Goal: Task Accomplishment & Management: Manage account settings

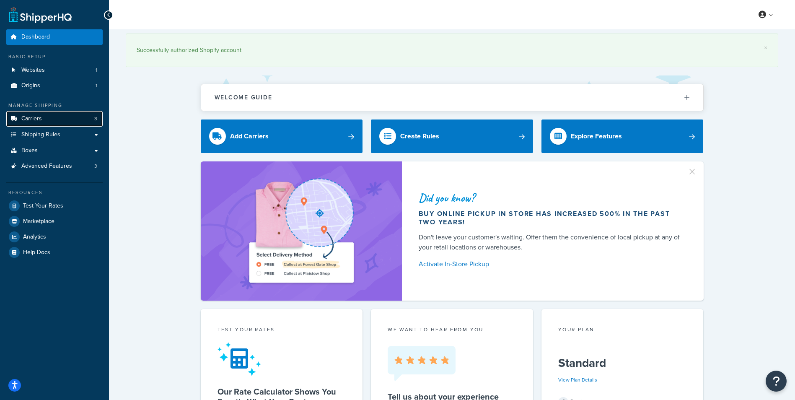
click at [44, 121] on link "Carriers 3" at bounding box center [54, 119] width 96 height 16
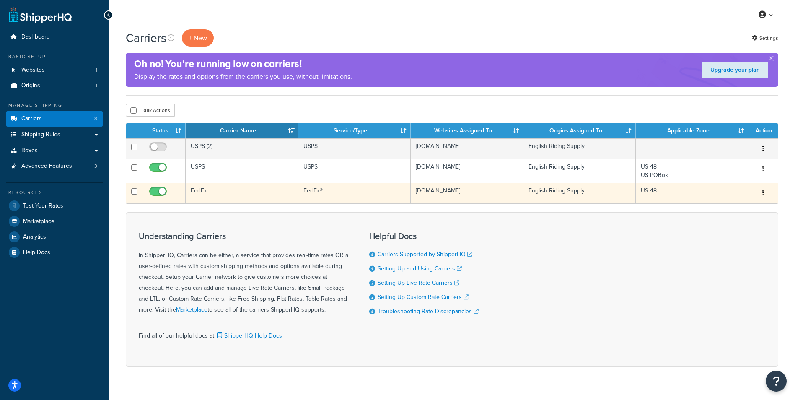
click at [657, 191] on td "US 48" at bounding box center [692, 193] width 113 height 21
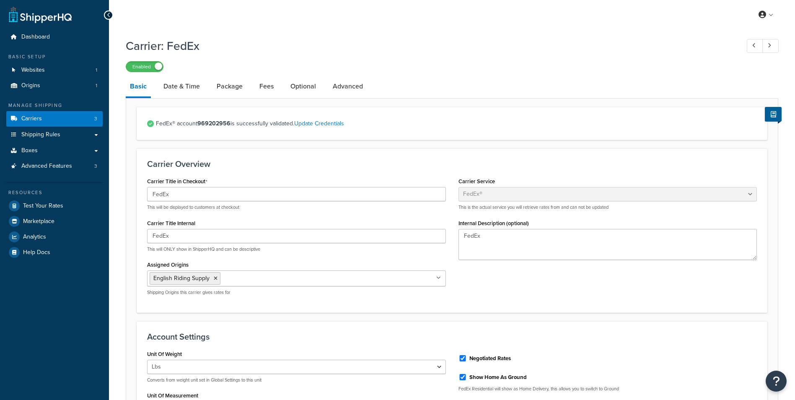
select select "fedEx"
select select "REGULAR_PICKUP"
select select "YOUR_PACKAGING"
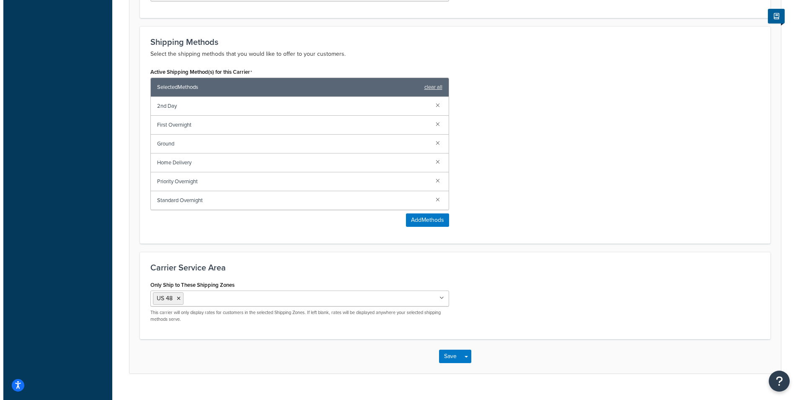
scroll to position [504, 0]
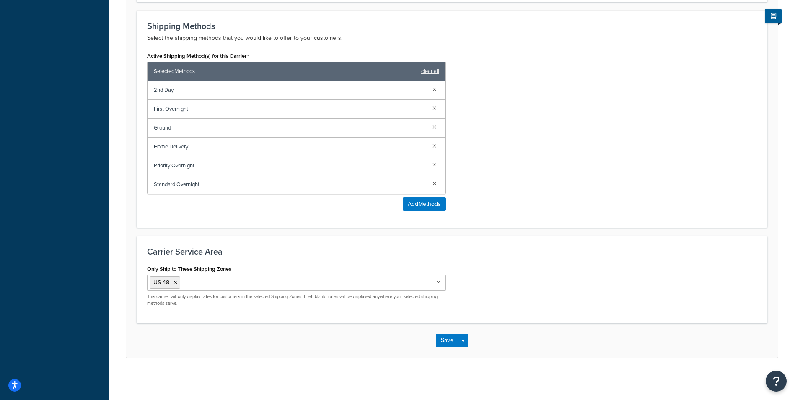
click at [438, 281] on icon at bounding box center [438, 282] width 5 height 5
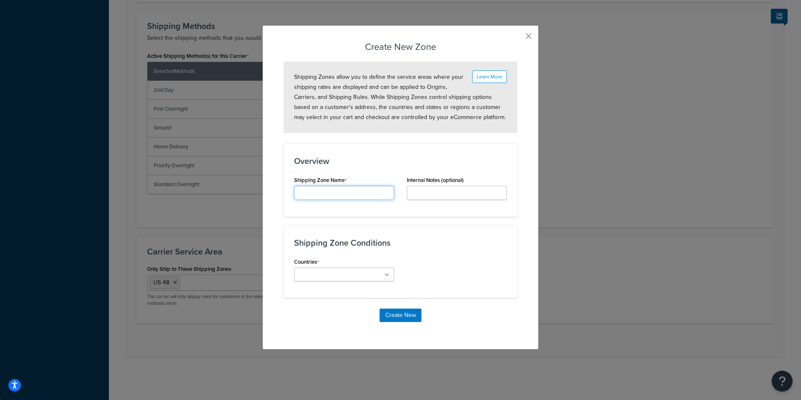
click at [345, 193] on input "Carrier Title Internal" at bounding box center [344, 193] width 100 height 14
type input "International Phase 1"
click at [380, 275] on ul at bounding box center [344, 274] width 100 height 14
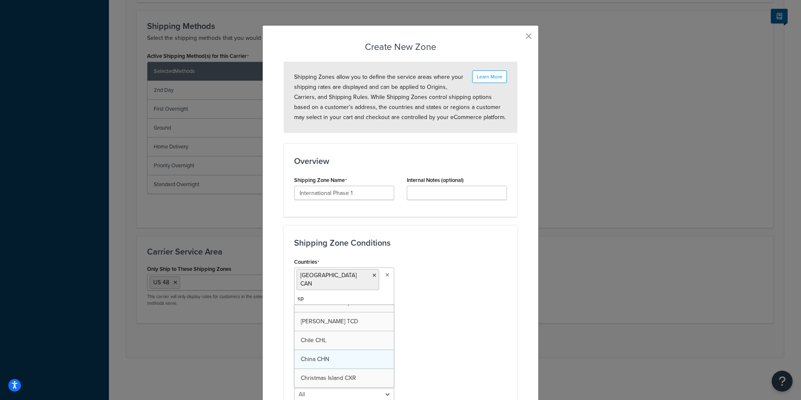
scroll to position [0, 0]
type input "spai"
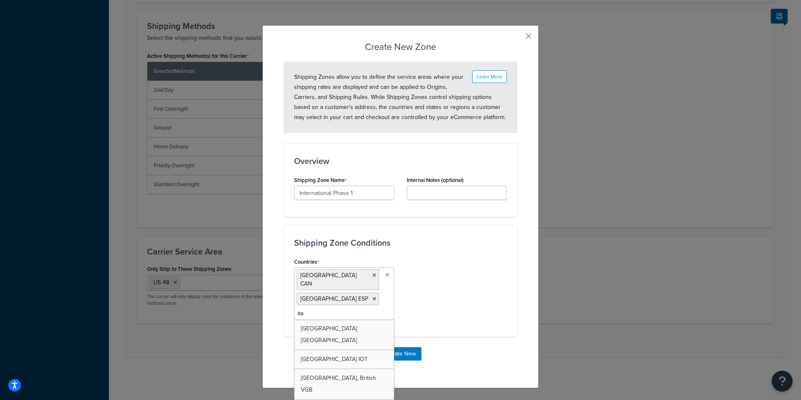
type input "ital"
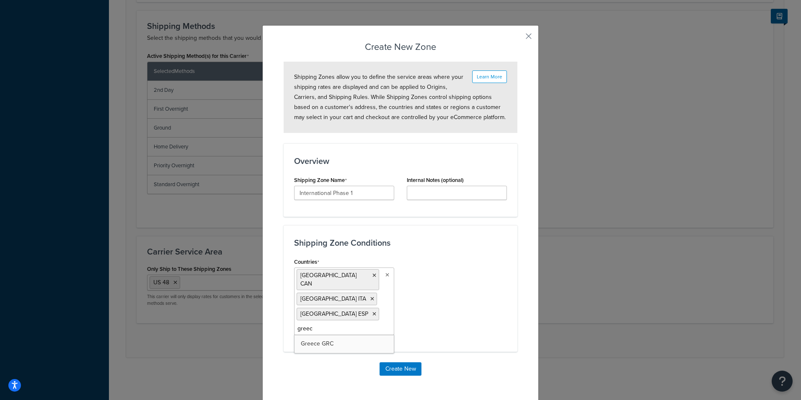
type input "greece"
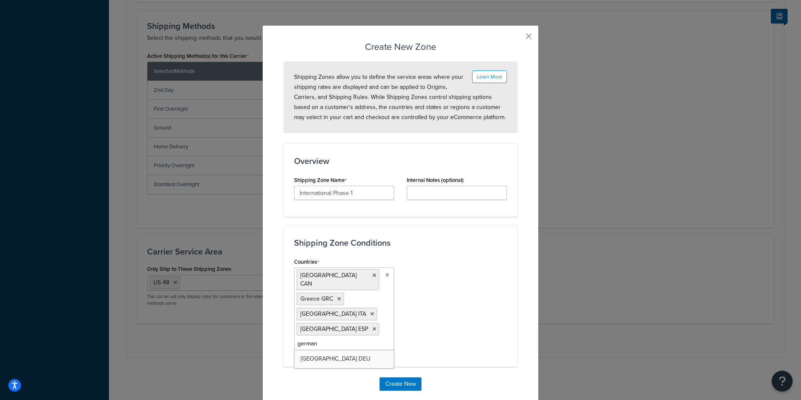
type input "germany"
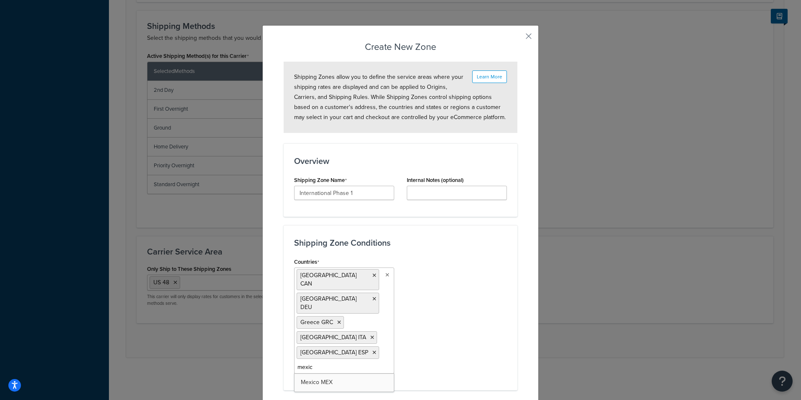
type input "mexico"
click at [459, 303] on div "Countries Canada CAN Germany DEU Greece GRC Italy ITA Mexico MEX Spain ESP All …" at bounding box center [400, 325] width 225 height 139
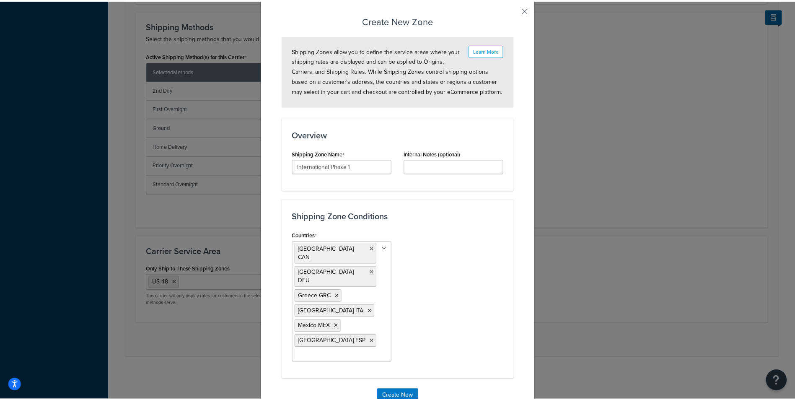
scroll to position [40, 0]
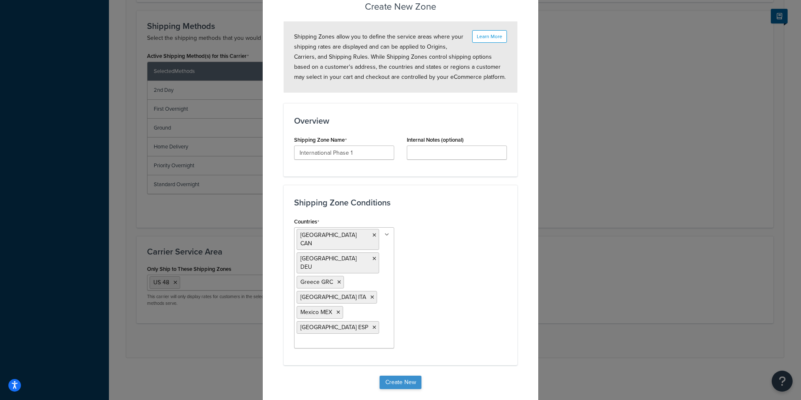
click at [411, 376] on button "Create New" at bounding box center [401, 382] width 42 height 13
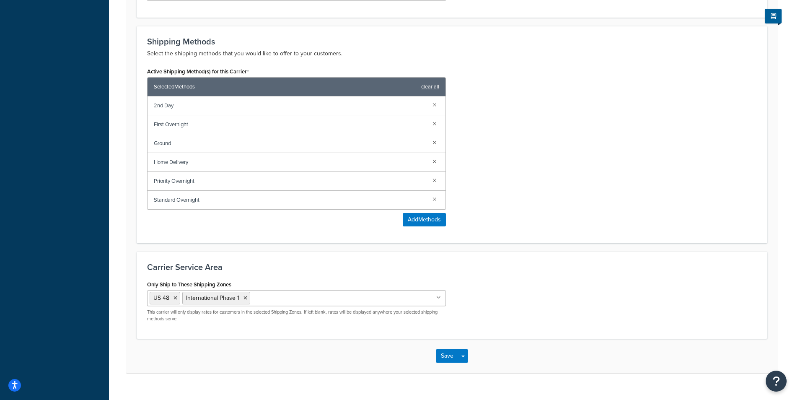
scroll to position [503, 0]
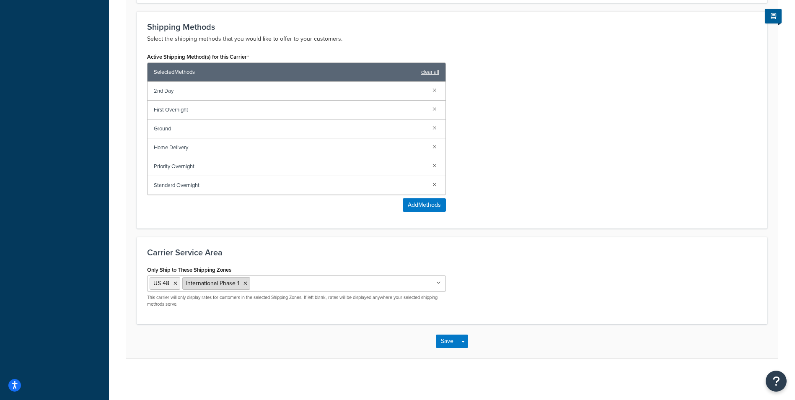
click at [246, 286] on icon at bounding box center [245, 283] width 4 height 5
click at [537, 316] on div "Carrier Service Area Only Ship to These Shipping Zones US 48 Exclude HI & AK In…" at bounding box center [452, 280] width 631 height 87
click at [439, 343] on button "Save" at bounding box center [447, 340] width 23 height 13
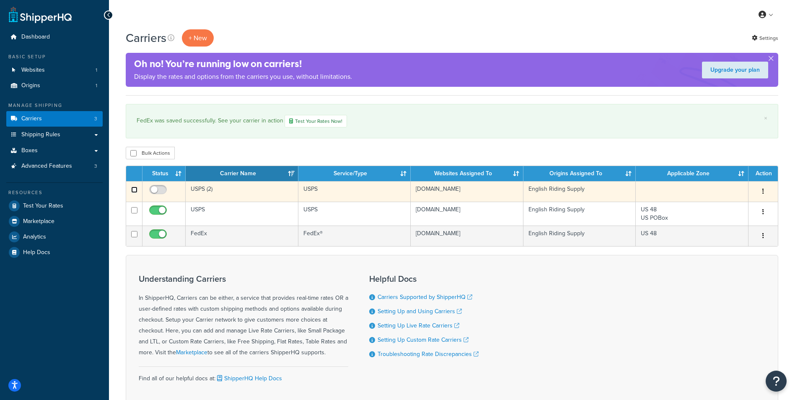
click at [134, 190] on input "checkbox" at bounding box center [134, 190] width 6 height 6
checkbox input "true"
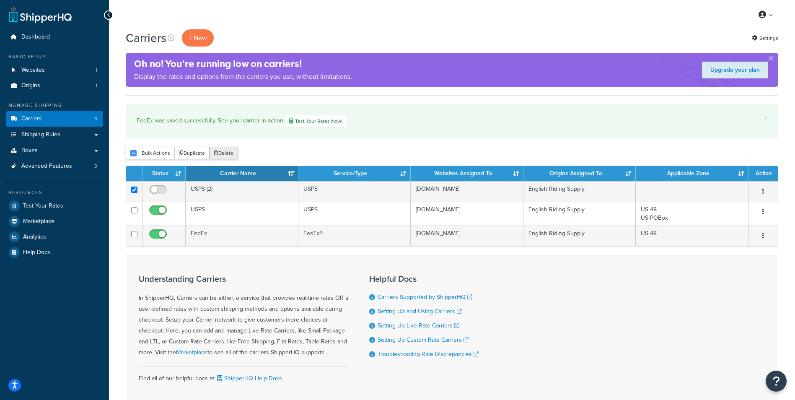
click at [221, 150] on button "Delete" at bounding box center [223, 153] width 29 height 13
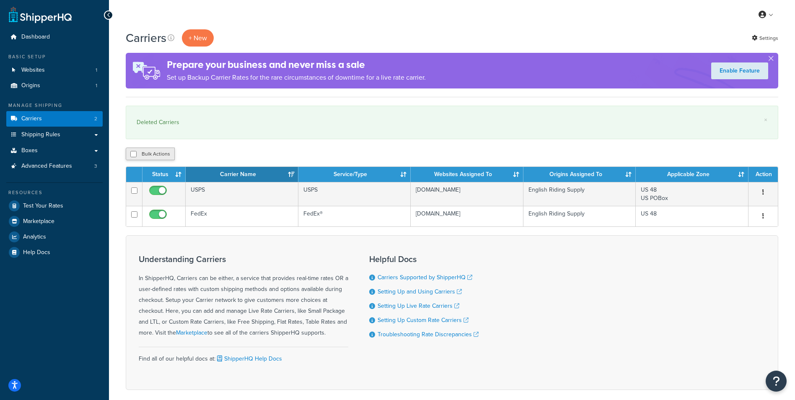
click at [160, 155] on button "Bulk Actions" at bounding box center [150, 154] width 49 height 13
checkbox input "true"
click at [160, 155] on button "Bulk Actions" at bounding box center [150, 154] width 49 height 13
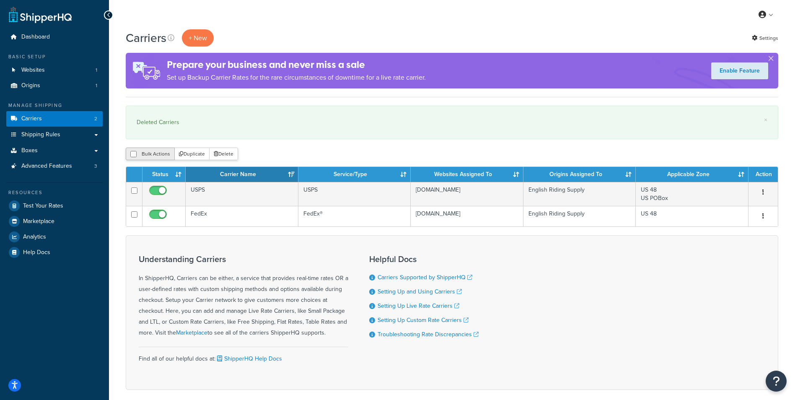
checkbox input "false"
click at [771, 59] on button "button" at bounding box center [771, 60] width 2 height 2
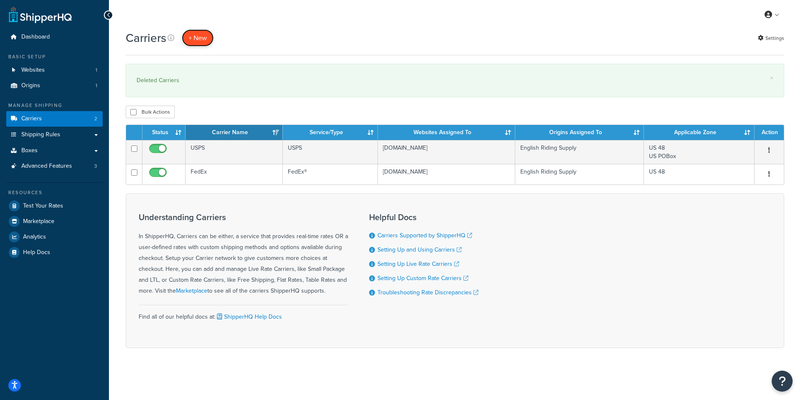
click at [202, 37] on button "+ New" at bounding box center [198, 37] width 32 height 17
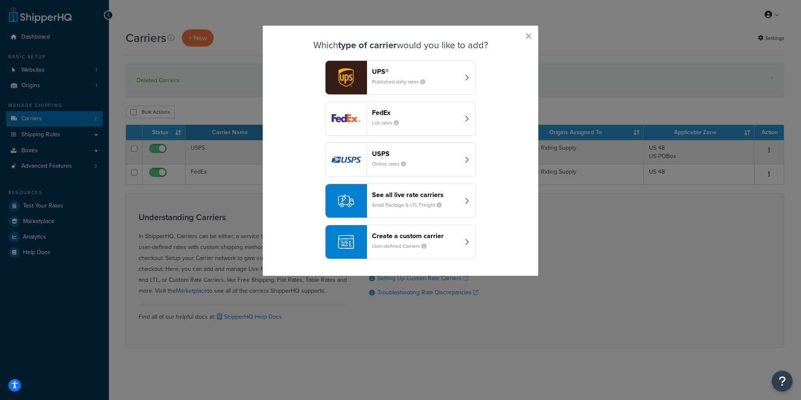
click at [407, 114] on header "FedEx" at bounding box center [416, 113] width 88 height 8
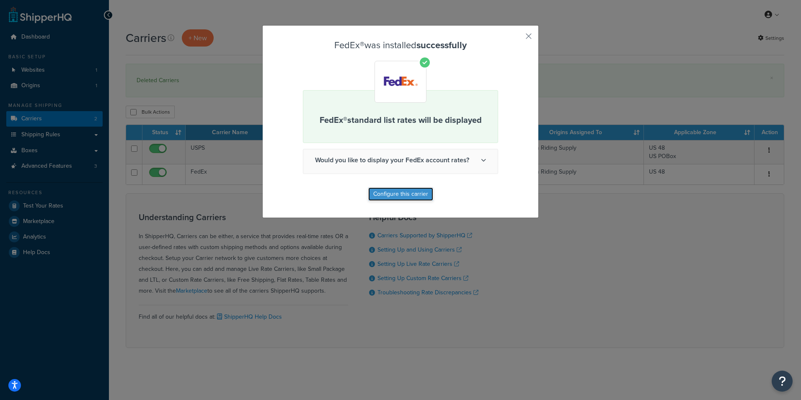
click at [418, 192] on button "Configure this carrier" at bounding box center [400, 193] width 65 height 13
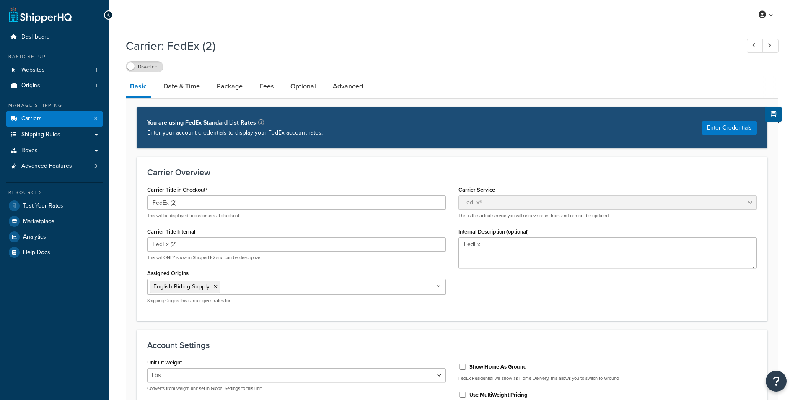
select select "fedEx"
select select "REGULAR_PICKUP"
select select "YOUR_PACKAGING"
drag, startPoint x: 183, startPoint y: 201, endPoint x: 169, endPoint y: 205, distance: 14.6
click at [169, 205] on input "FedEx (2)" at bounding box center [296, 202] width 299 height 14
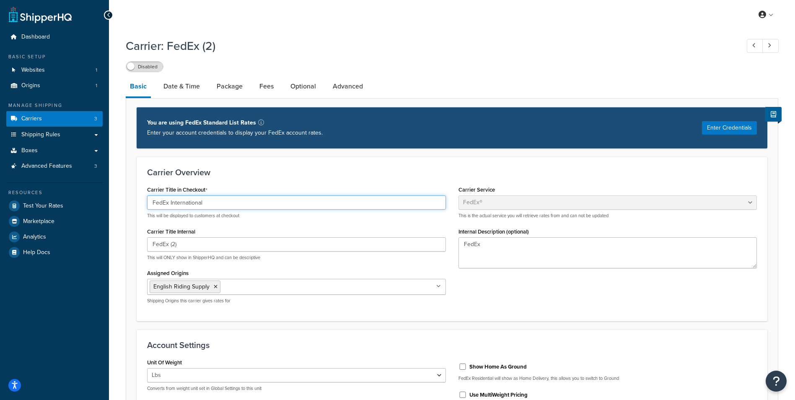
click at [222, 199] on input "FedEx International" at bounding box center [296, 202] width 299 height 14
click at [223, 199] on input "FedEx International" at bounding box center [296, 202] width 299 height 14
type input "FedEx International"
drag, startPoint x: 277, startPoint y: 203, endPoint x: 75, endPoint y: 204, distance: 202.0
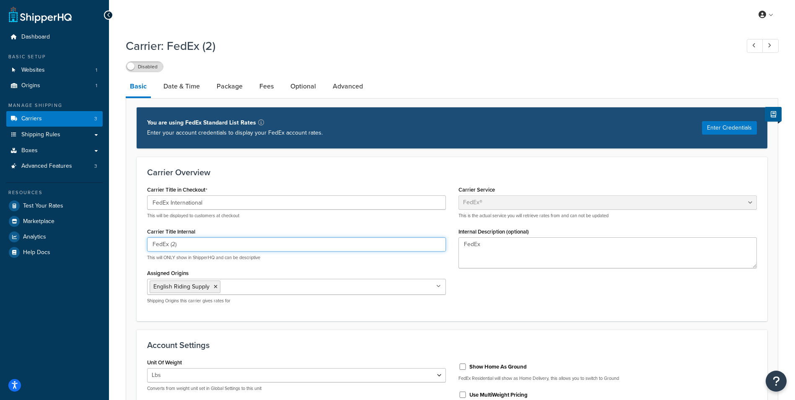
drag, startPoint x: 203, startPoint y: 243, endPoint x: 111, endPoint y: 236, distance: 91.6
paste input "International"
type input "FedEx International"
click at [486, 291] on div "Carrier Title in Checkout FedEx International This will be displayed to custome…" at bounding box center [452, 247] width 622 height 127
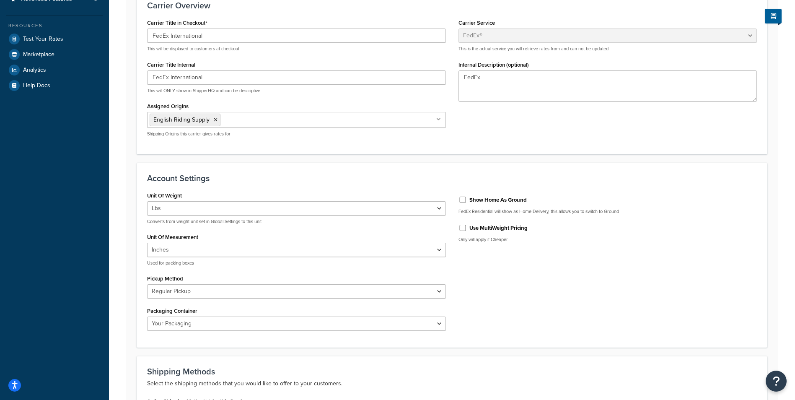
scroll to position [168, 0]
click at [460, 200] on input "Show Home As Ground" at bounding box center [462, 199] width 8 height 6
checkbox input "true"
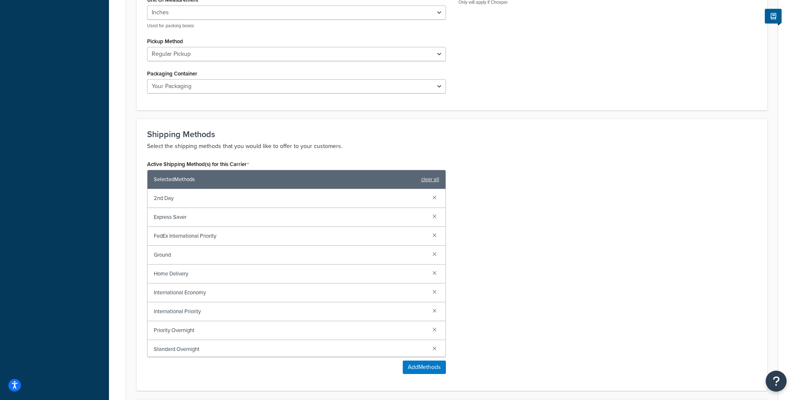
scroll to position [419, 0]
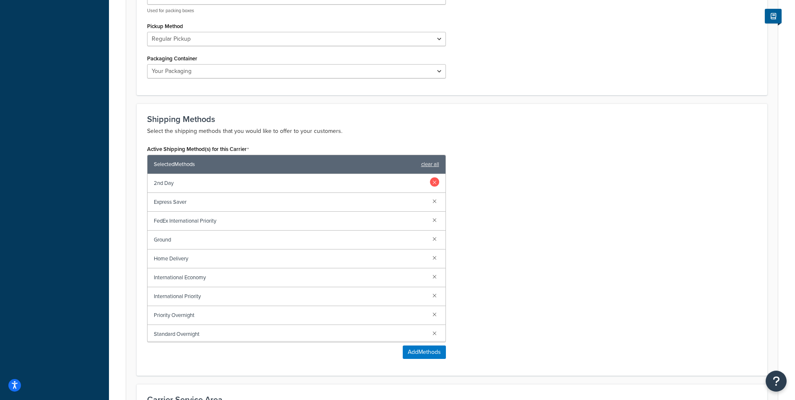
click at [430, 183] on link at bounding box center [434, 181] width 9 height 9
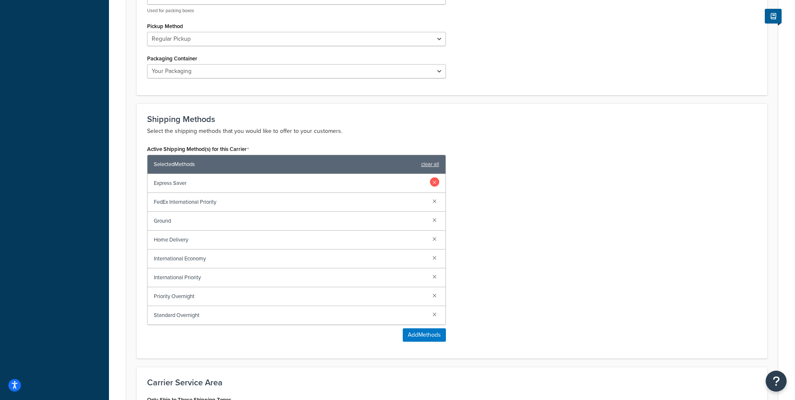
click at [433, 181] on link at bounding box center [434, 181] width 9 height 9
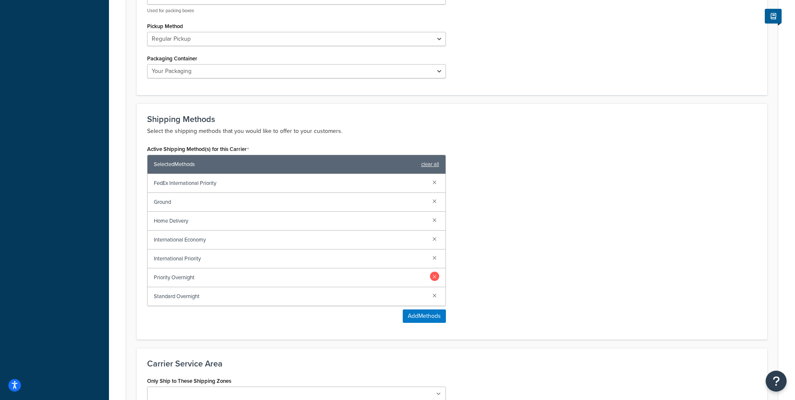
click at [432, 279] on link at bounding box center [434, 276] width 9 height 9
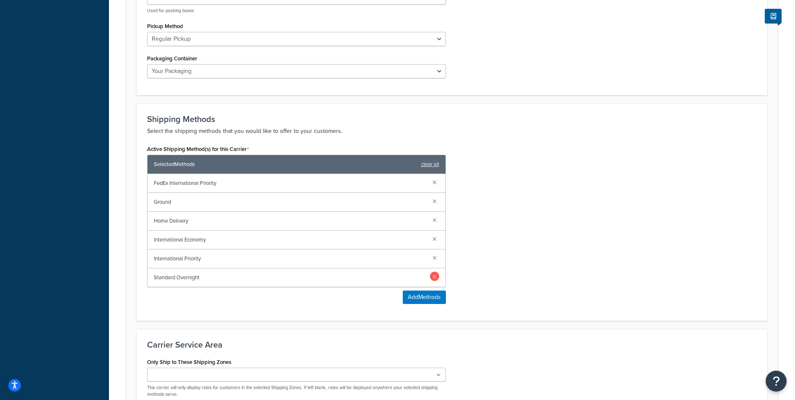
click at [434, 277] on link at bounding box center [434, 276] width 9 height 9
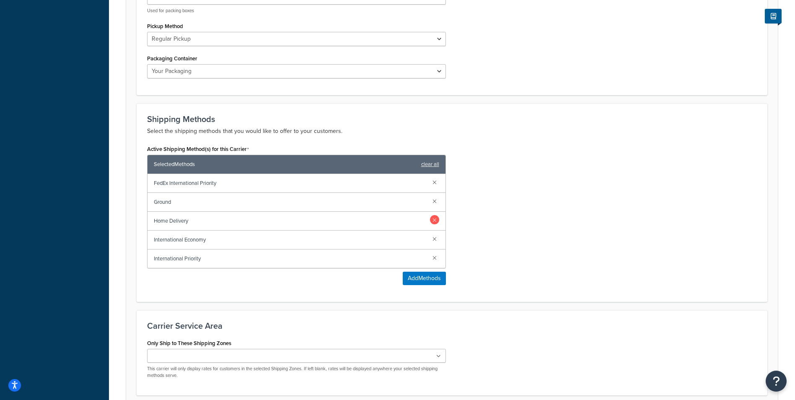
click at [436, 223] on link at bounding box center [434, 219] width 9 height 9
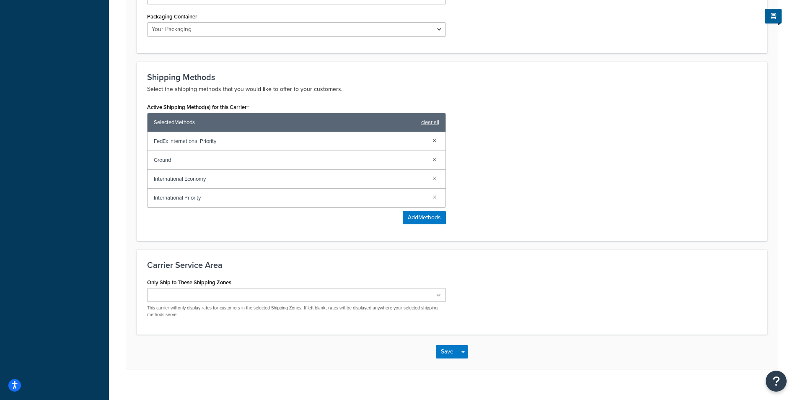
scroll to position [472, 0]
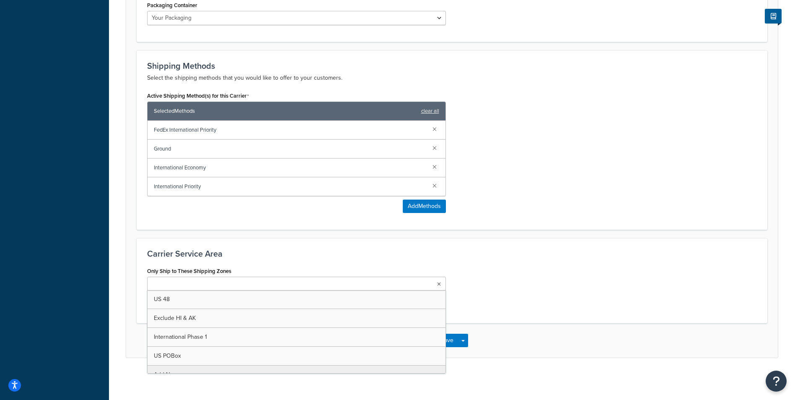
click at [405, 285] on ul at bounding box center [296, 284] width 299 height 14
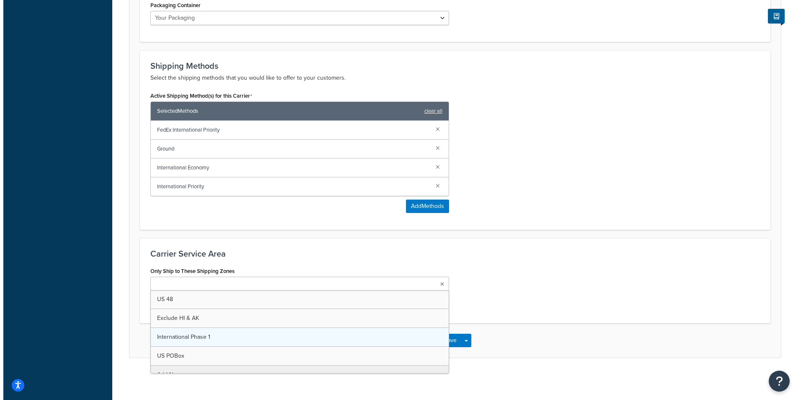
scroll to position [11, 0]
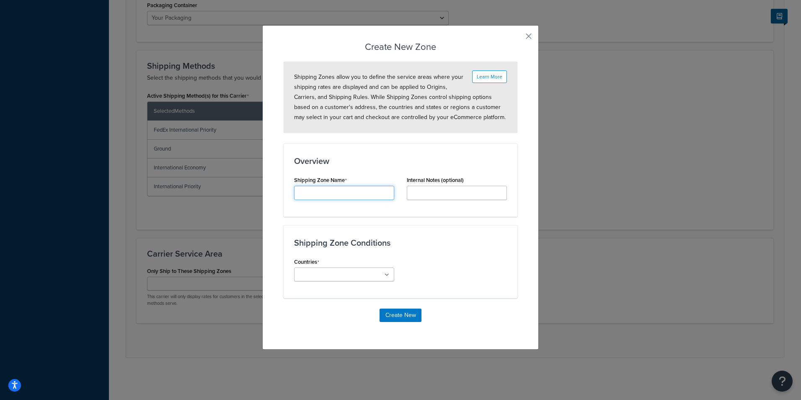
click at [333, 187] on input "Carrier Title Internal" at bounding box center [344, 193] width 100 height 14
type input "International Phase 1"
type input "spa"
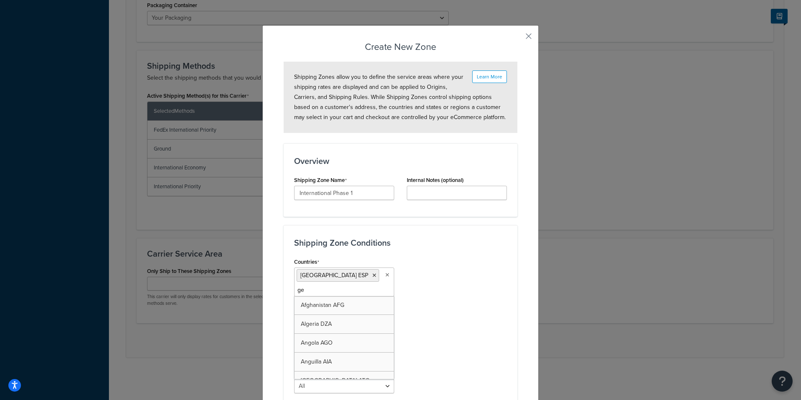
type input "ger"
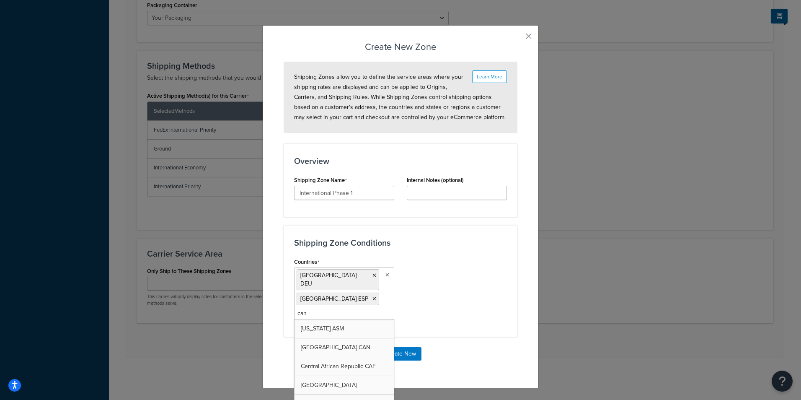
type input "cana"
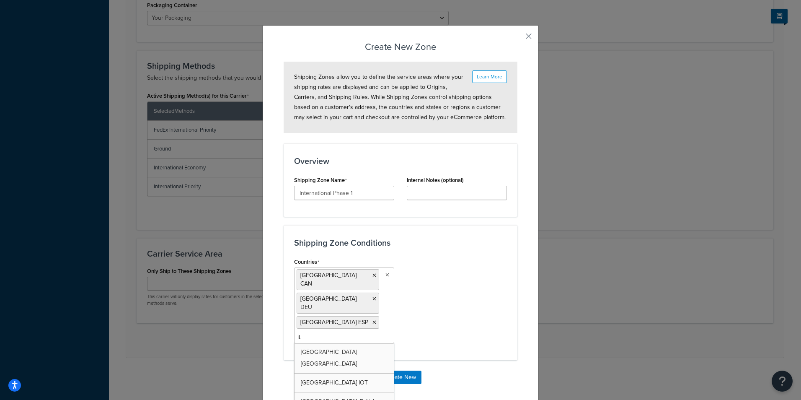
type input "ita"
type input "greec"
type input "mex"
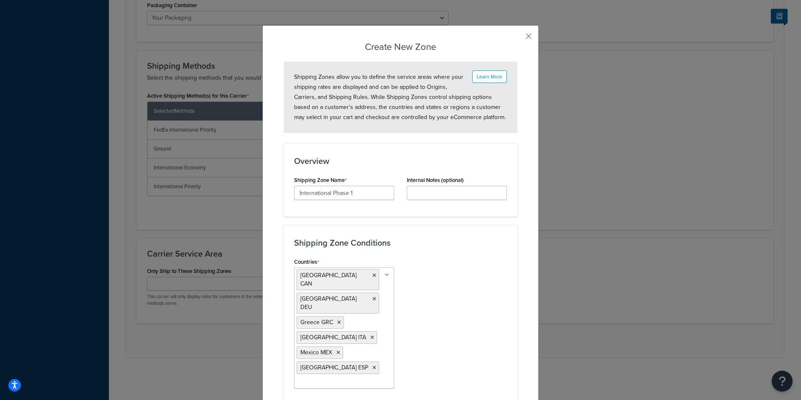
click at [462, 330] on div "Countries Canada CAN Germany DEU Greece GRC Italy ITA Mexico MEX Spain ESP All …" at bounding box center [400, 325] width 225 height 139
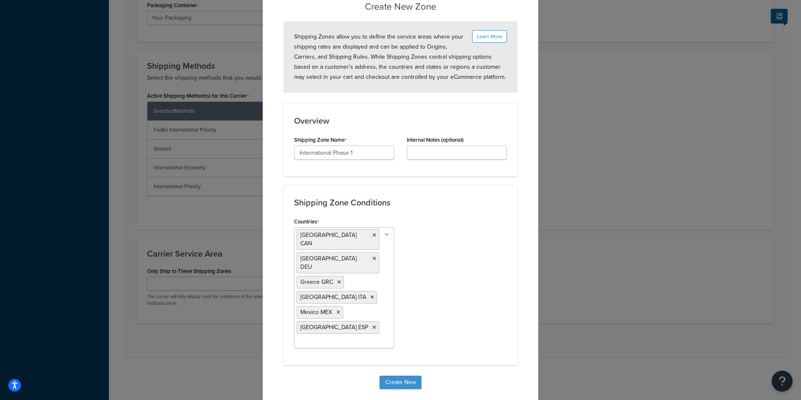
click at [398, 376] on button "Create New" at bounding box center [401, 382] width 42 height 13
click at [409, 376] on button "Create New" at bounding box center [401, 382] width 42 height 13
click at [388, 376] on button "Create New" at bounding box center [401, 382] width 42 height 13
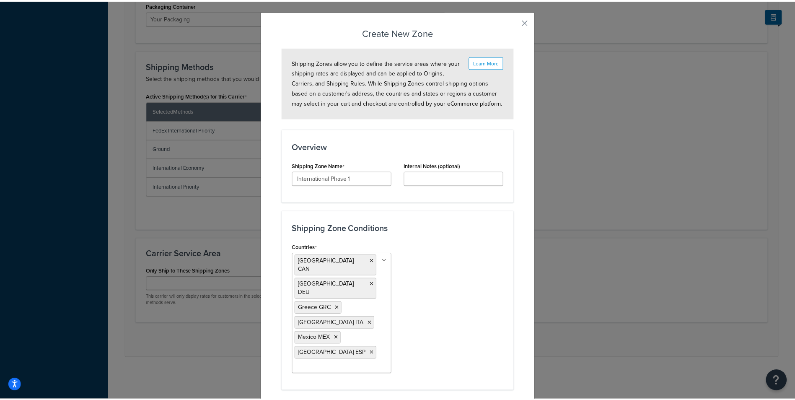
scroll to position [0, 0]
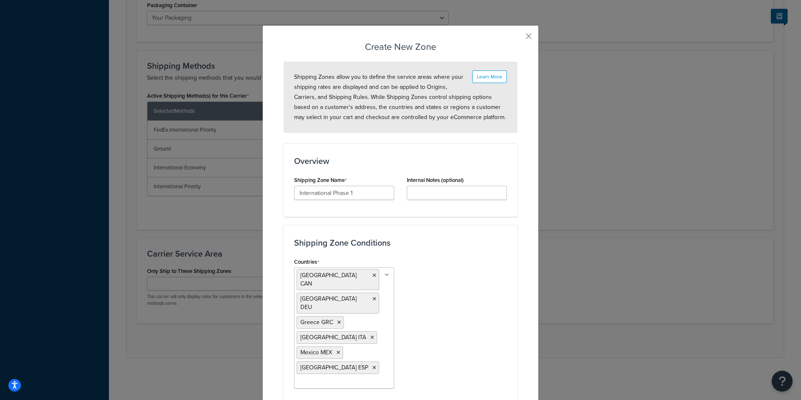
click at [529, 36] on div "Create New Zone Learn More Shipping Zones allow you to define the service areas…" at bounding box center [400, 241] width 277 height 432
click at [527, 44] on div "Create New Zone Learn More Shipping Zones allow you to define the service areas…" at bounding box center [400, 241] width 277 height 432
click at [518, 38] on button "button" at bounding box center [516, 39] width 2 height 2
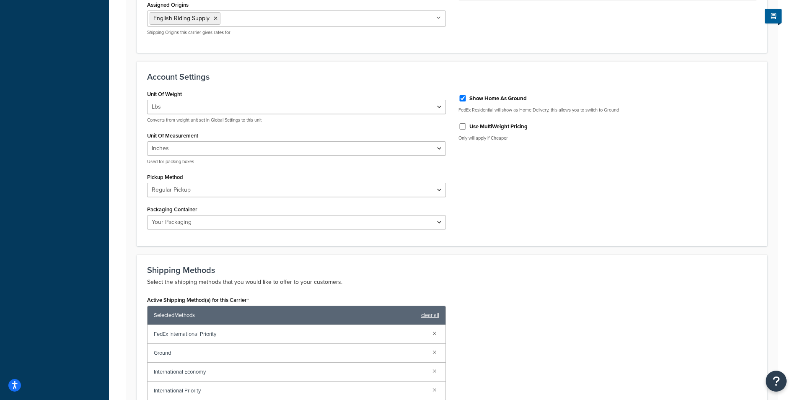
scroll to position [472, 0]
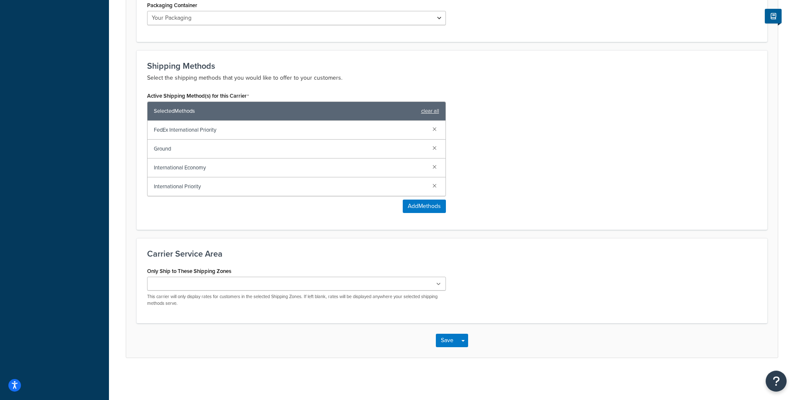
click at [306, 284] on ul at bounding box center [296, 284] width 299 height 14
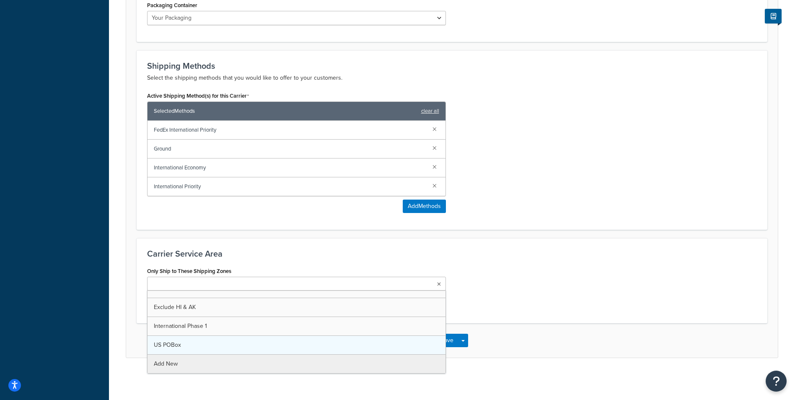
scroll to position [0, 0]
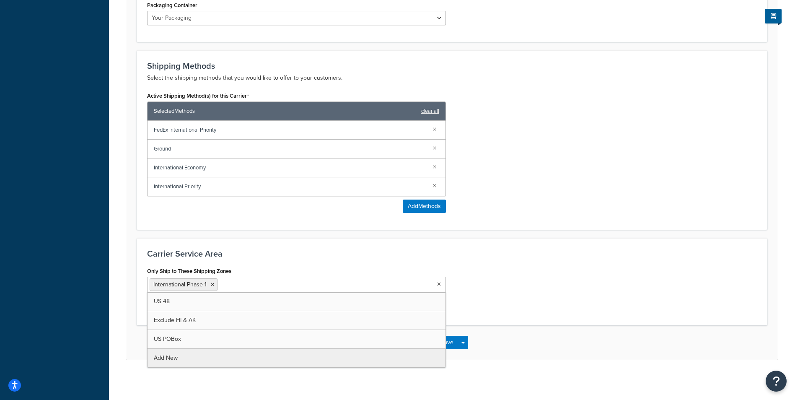
click at [628, 282] on div "Only Ship to These Shipping Zones International Phase 1 US 48 Exclude HI & AK U…" at bounding box center [452, 290] width 622 height 50
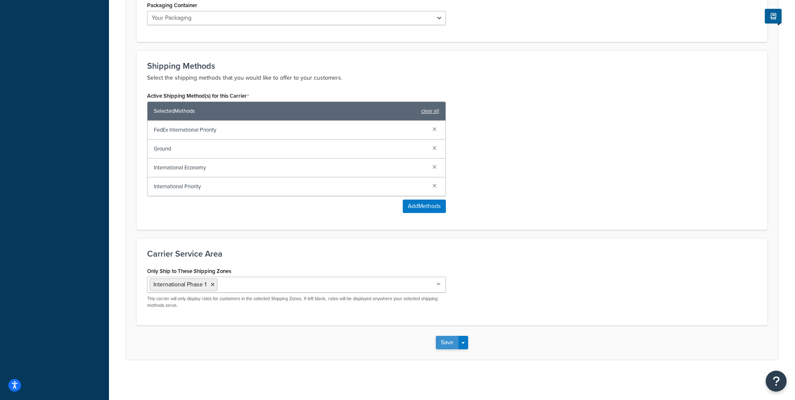
click at [446, 345] on button "Save" at bounding box center [447, 342] width 23 height 13
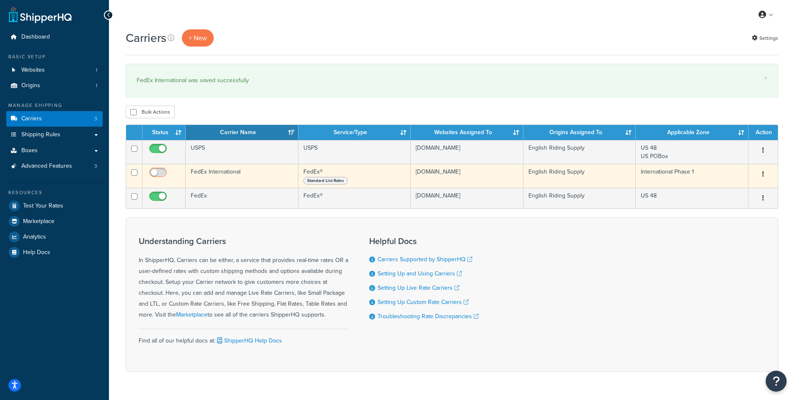
click at [158, 174] on input "checkbox" at bounding box center [159, 174] width 23 height 10
checkbox input "true"
click at [764, 174] on button "button" at bounding box center [763, 174] width 12 height 13
